Goal: Transaction & Acquisition: Purchase product/service

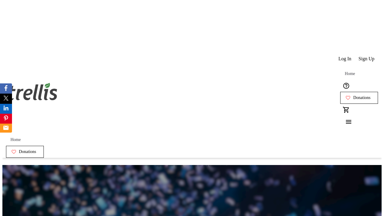
click at [353, 95] on span "Donations" at bounding box center [361, 97] width 17 height 5
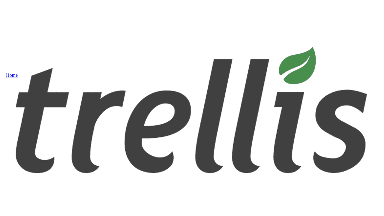
select select "CA"
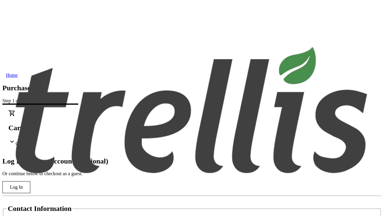
type input "[PERSON_NAME][EMAIL_ADDRESS][DOMAIN_NAME]"
type input "[PERSON_NAME]"
type input "Parisian"
type input "[STREET_ADDRESS][PERSON_NAME]"
type input "Kelowna"
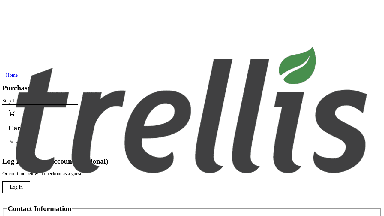
select select "BC"
type input "Kelowna"
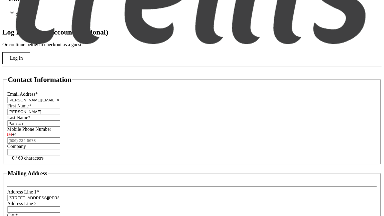
type input "V1Y 0C2"
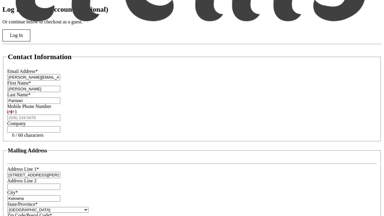
scroll to position [162, 0]
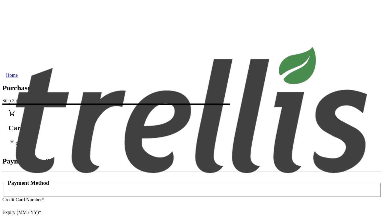
type input "V1Y 0C2"
